Goal: Find specific page/section: Find specific page/section

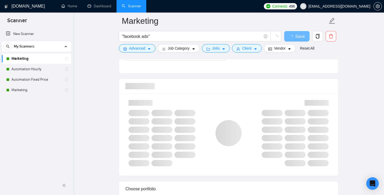
scroll to position [321, 0]
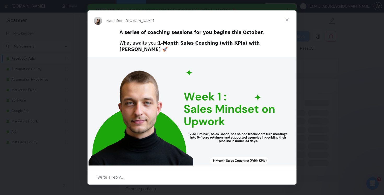
click at [289, 19] on span "Close" at bounding box center [287, 19] width 19 height 19
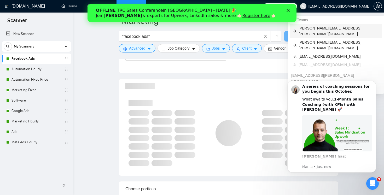
click at [331, 28] on span "[PERSON_NAME][EMAIL_ADDRESS][PERSON_NAME][DOMAIN_NAME]" at bounding box center [339, 30] width 80 height 11
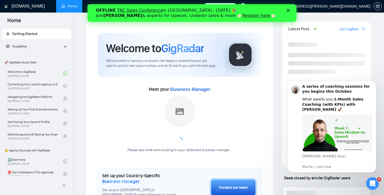
click at [289, 12] on polygon "Close" at bounding box center [288, 10] width 3 height 3
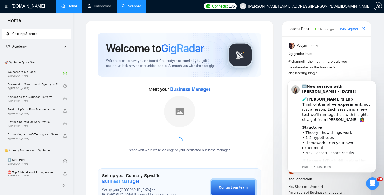
click at [127, 8] on link "Scanner" at bounding box center [131, 6] width 19 height 4
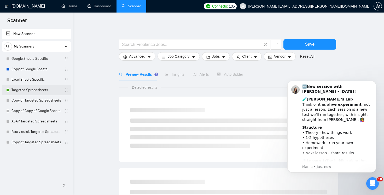
click at [30, 88] on link "Targeted Spreadsheets" at bounding box center [36, 90] width 50 height 10
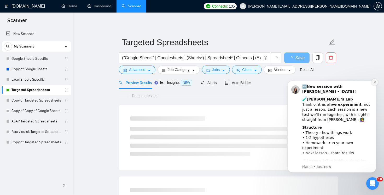
click at [374, 83] on icon "Dismiss notification" at bounding box center [375, 82] width 2 height 2
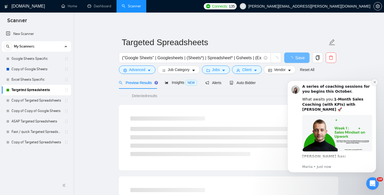
click at [377, 84] on button "Dismiss notification" at bounding box center [374, 82] width 7 height 7
